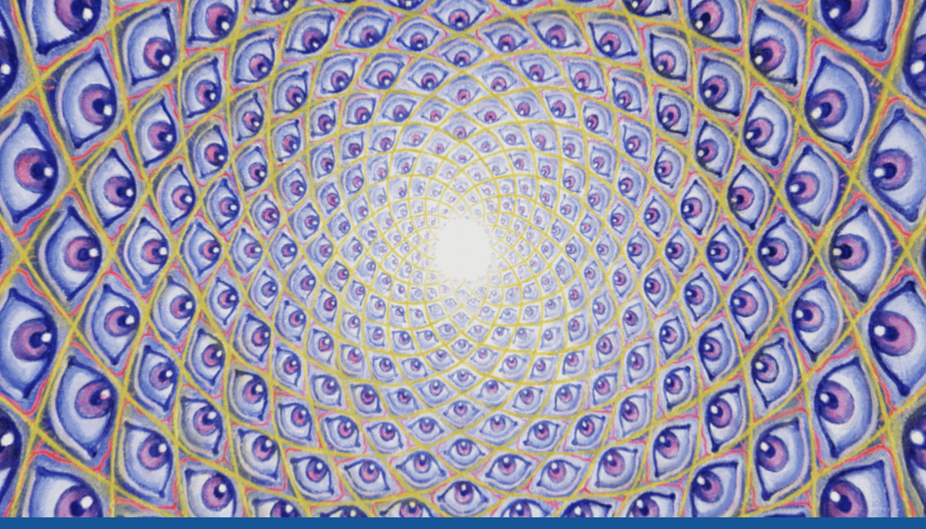
scroll to position [51, 0]
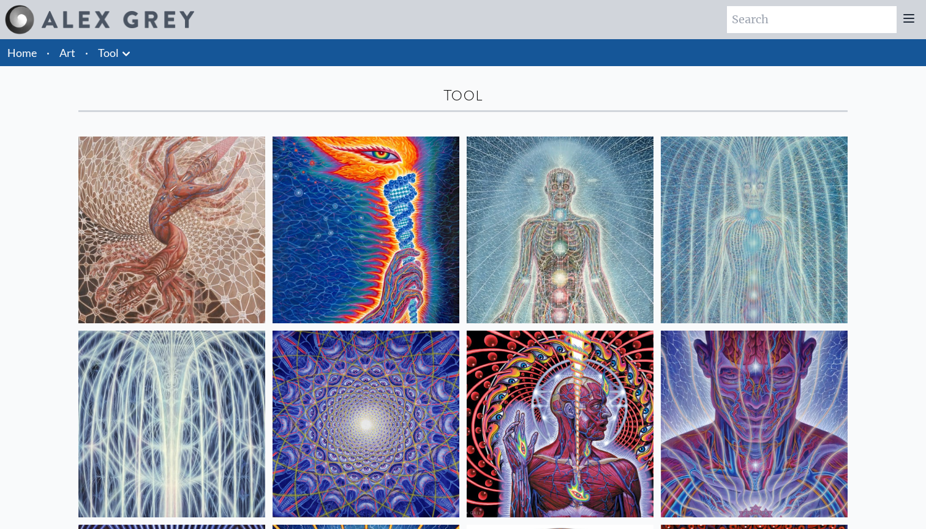
click at [112, 56] on link "Tool" at bounding box center [108, 52] width 21 height 17
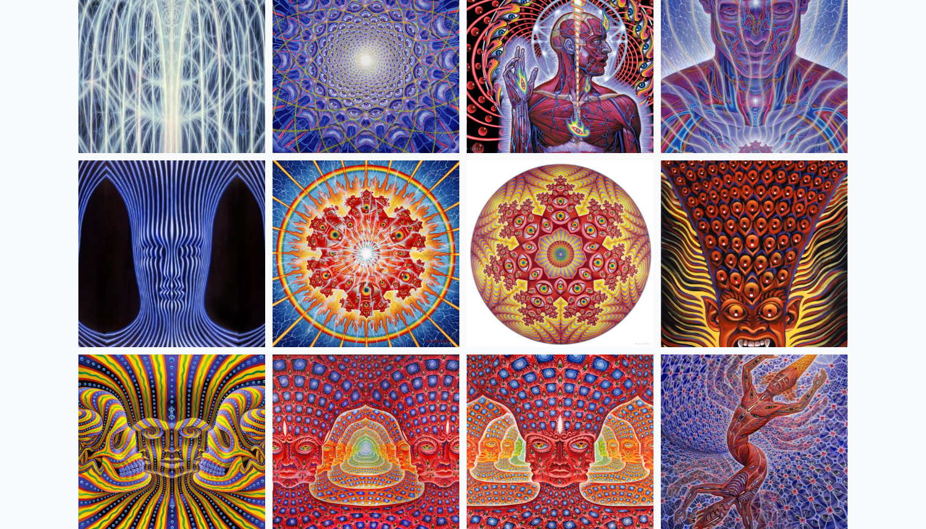
scroll to position [336, 0]
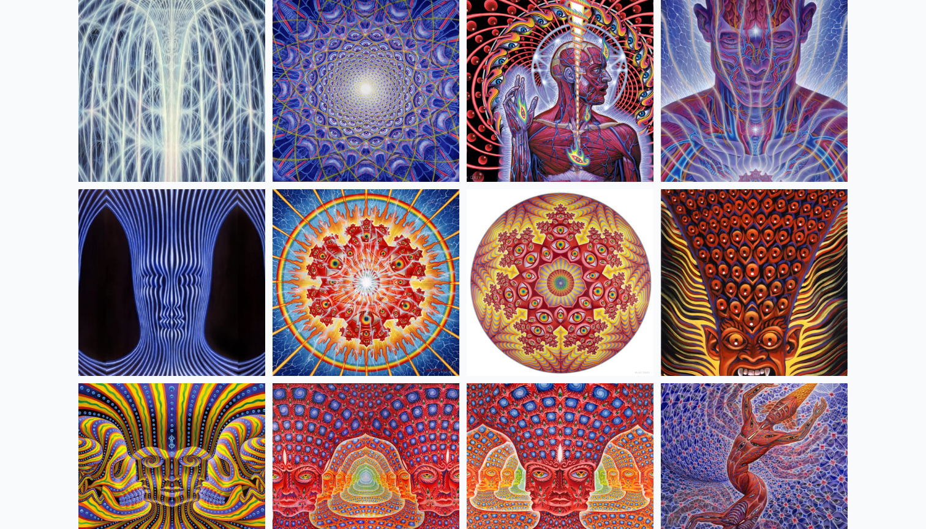
click at [747, 462] on img at bounding box center [754, 476] width 187 height 187
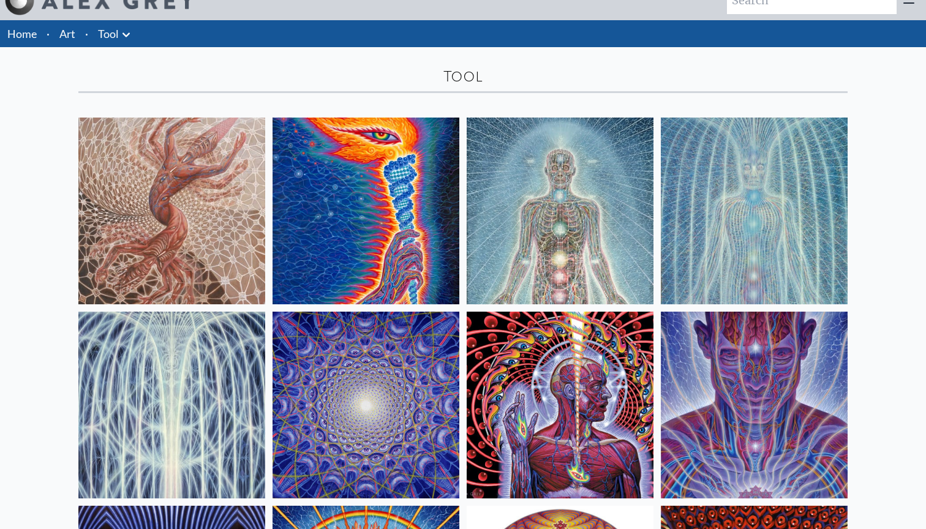
scroll to position [24, 0]
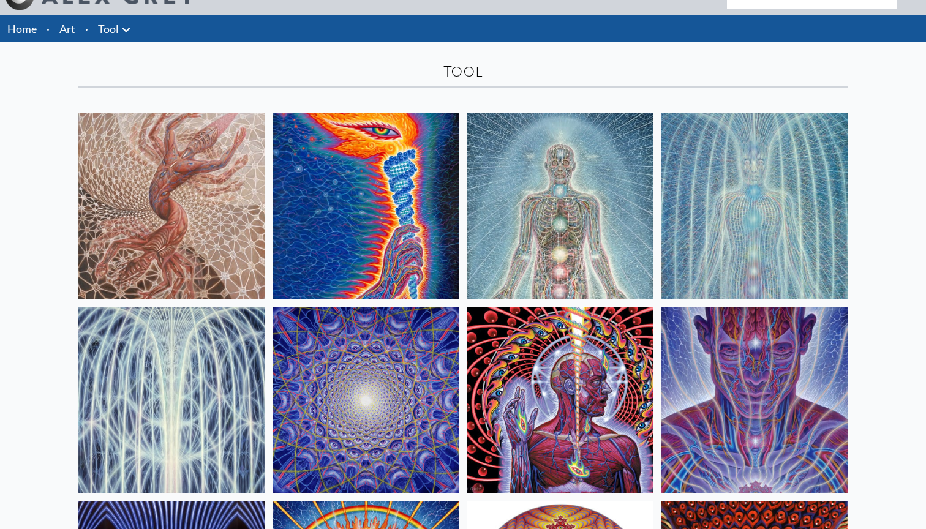
click at [576, 244] on img at bounding box center [560, 206] width 187 height 187
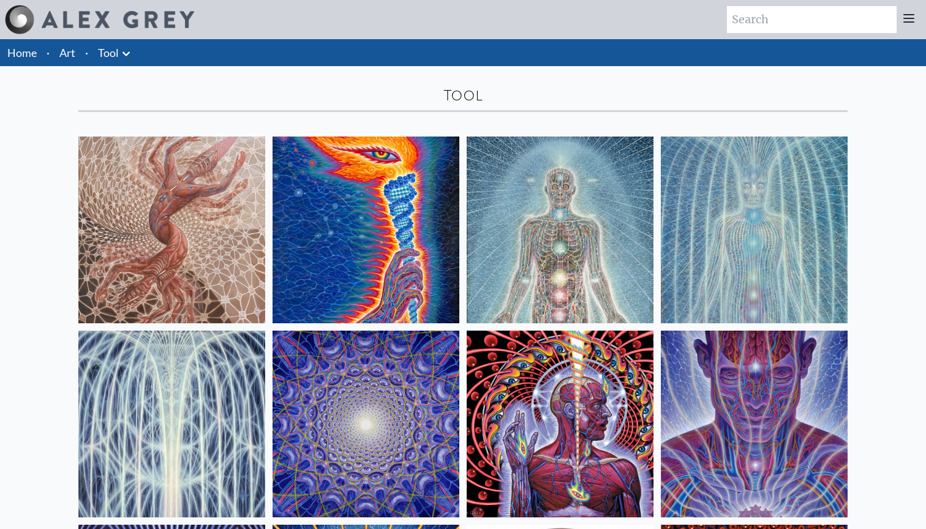
scroll to position [0, 0]
click at [28, 53] on link "Home" at bounding box center [21, 52] width 29 height 13
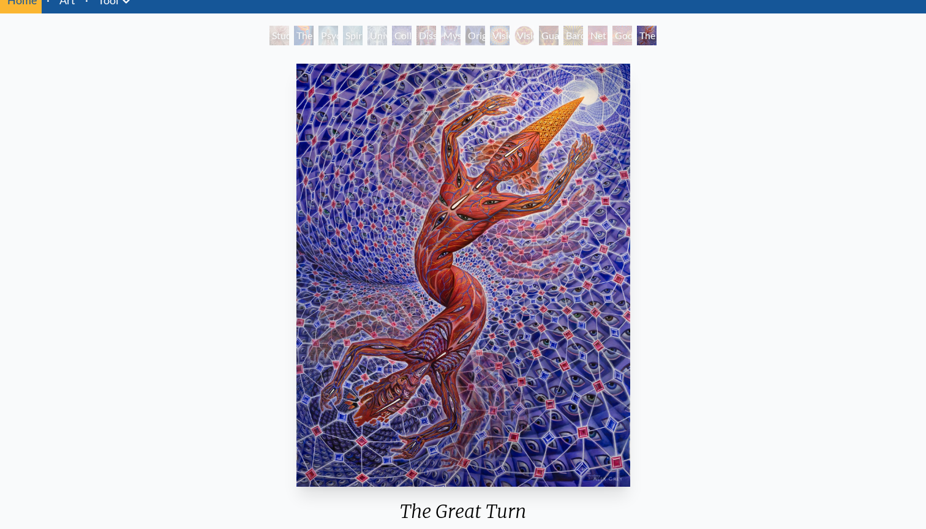
scroll to position [42, 0]
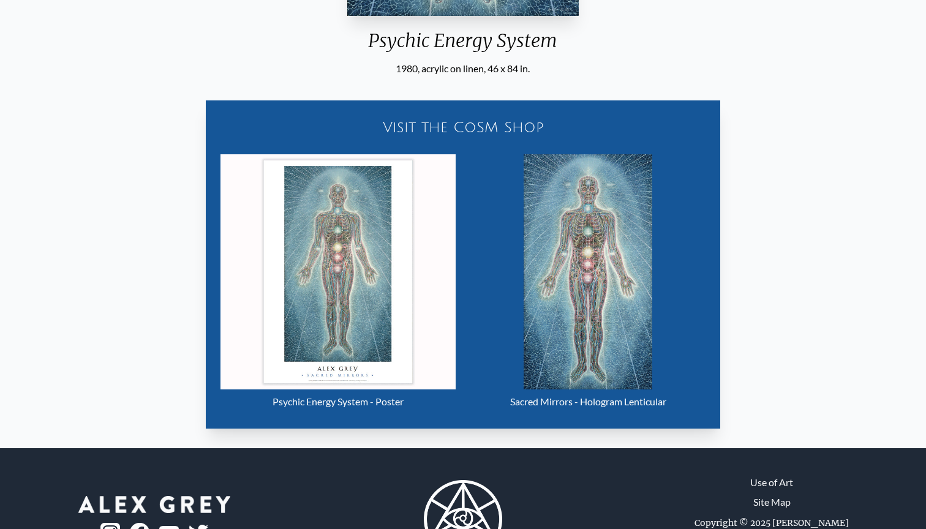
scroll to position [537, 0]
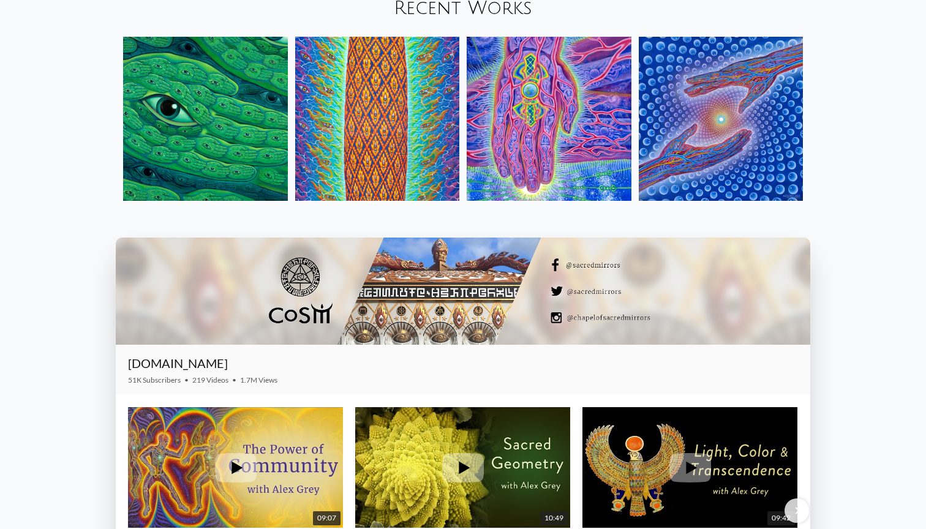
scroll to position [1672, 0]
